Goal: Navigation & Orientation: Find specific page/section

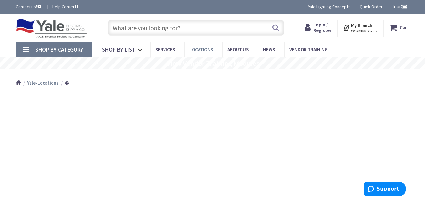
click at [206, 49] on span "Locations" at bounding box center [201, 50] width 24 height 6
